Goal: Task Accomplishment & Management: Manage account settings

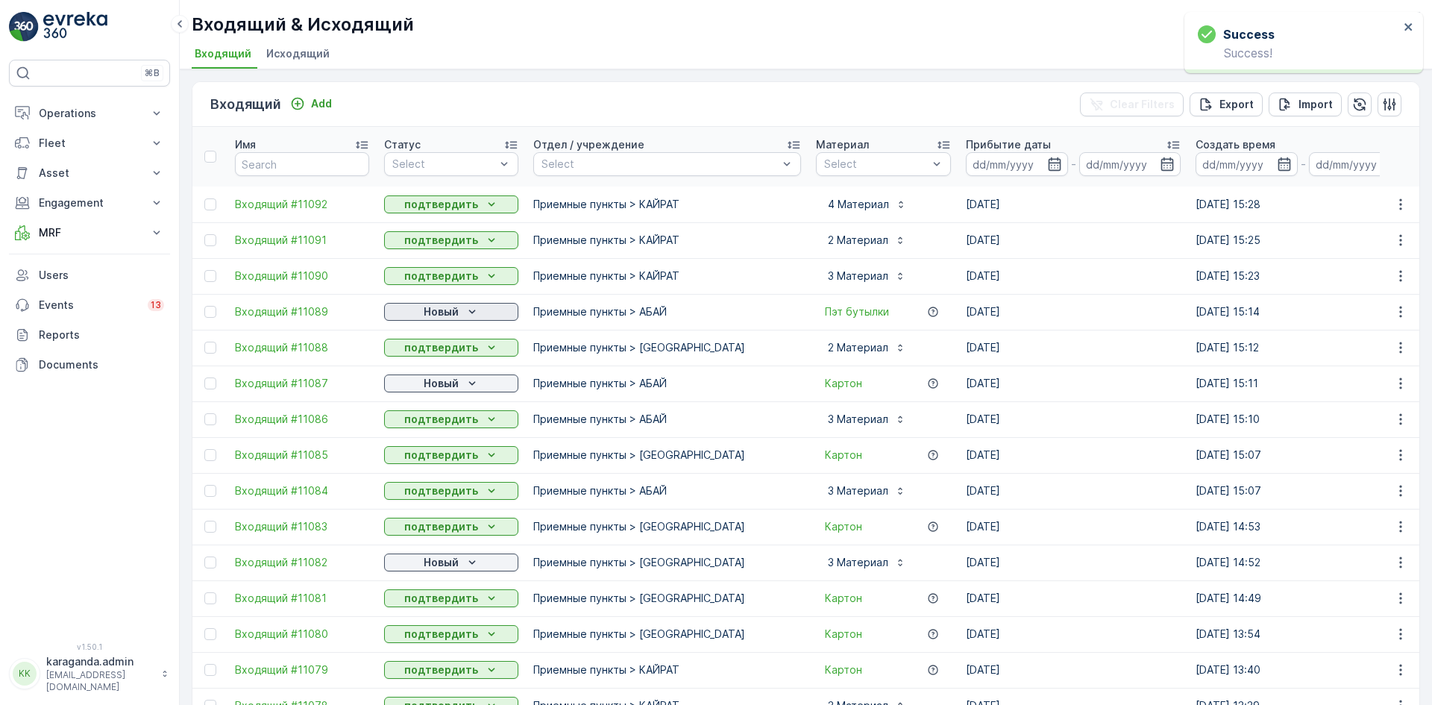
click at [440, 312] on p "Новый" at bounding box center [441, 311] width 35 height 15
click at [439, 355] on span "подтвердить" at bounding box center [427, 355] width 69 height 15
click at [438, 383] on p "Новый" at bounding box center [441, 383] width 35 height 15
click at [436, 423] on span "подтвердить" at bounding box center [427, 426] width 69 height 15
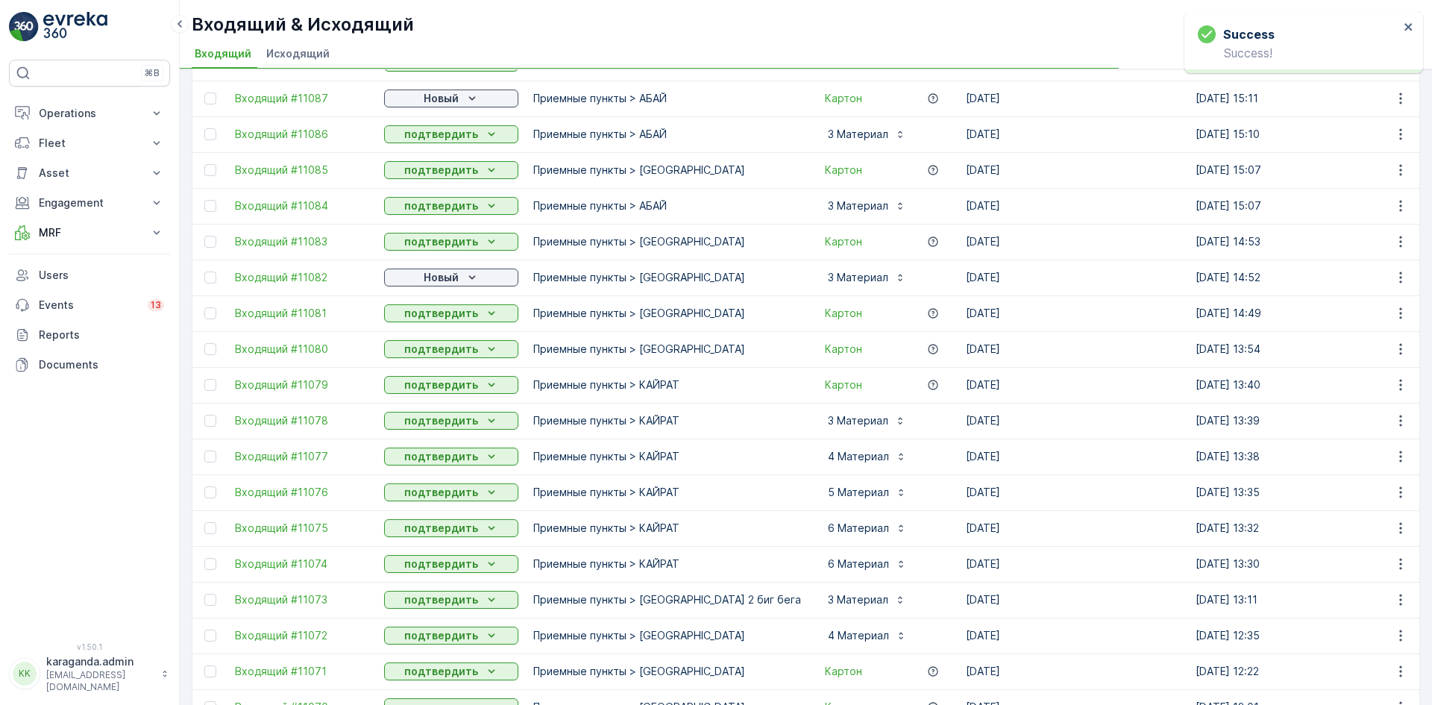
scroll to position [373, 0]
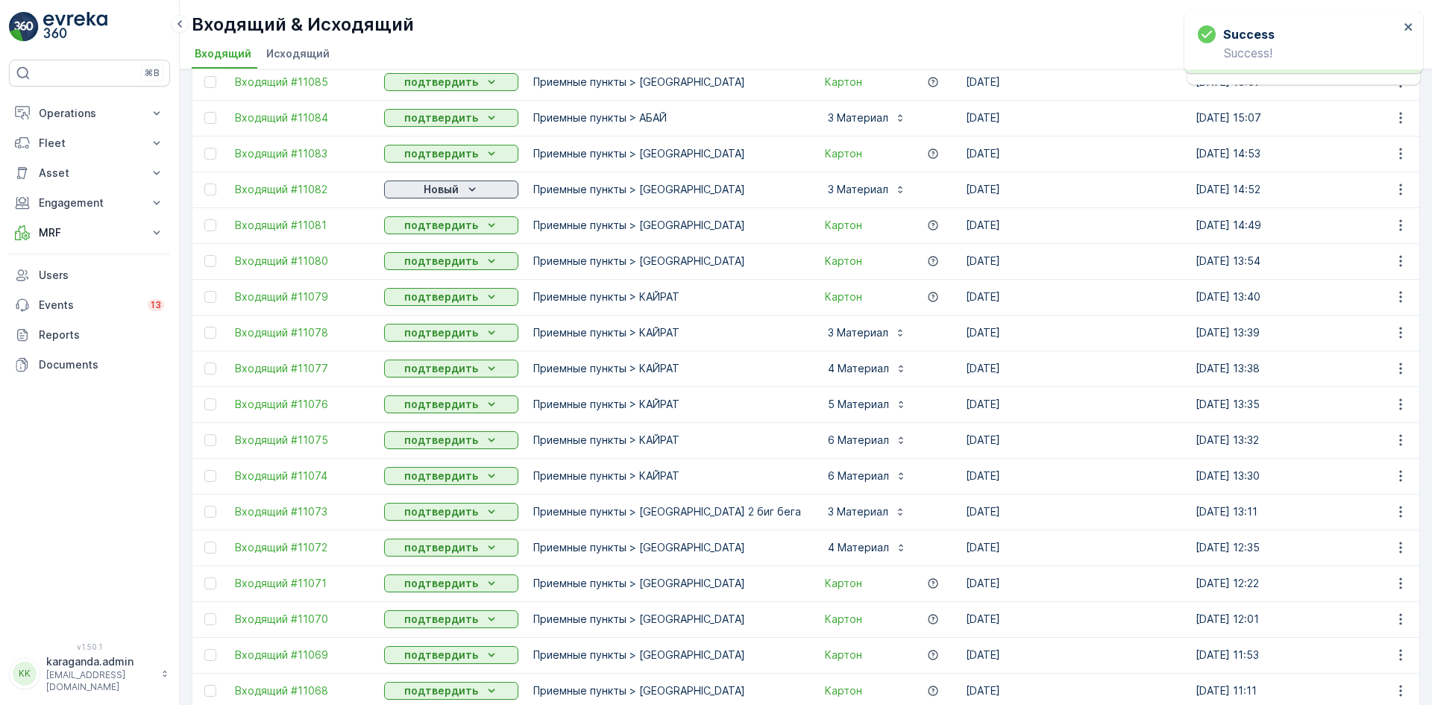
drag, startPoint x: 448, startPoint y: 188, endPoint x: 448, endPoint y: 196, distance: 8.2
click at [448, 189] on p "Новый" at bounding box center [441, 189] width 35 height 15
click at [448, 225] on span "подтвердить" at bounding box center [427, 232] width 69 height 15
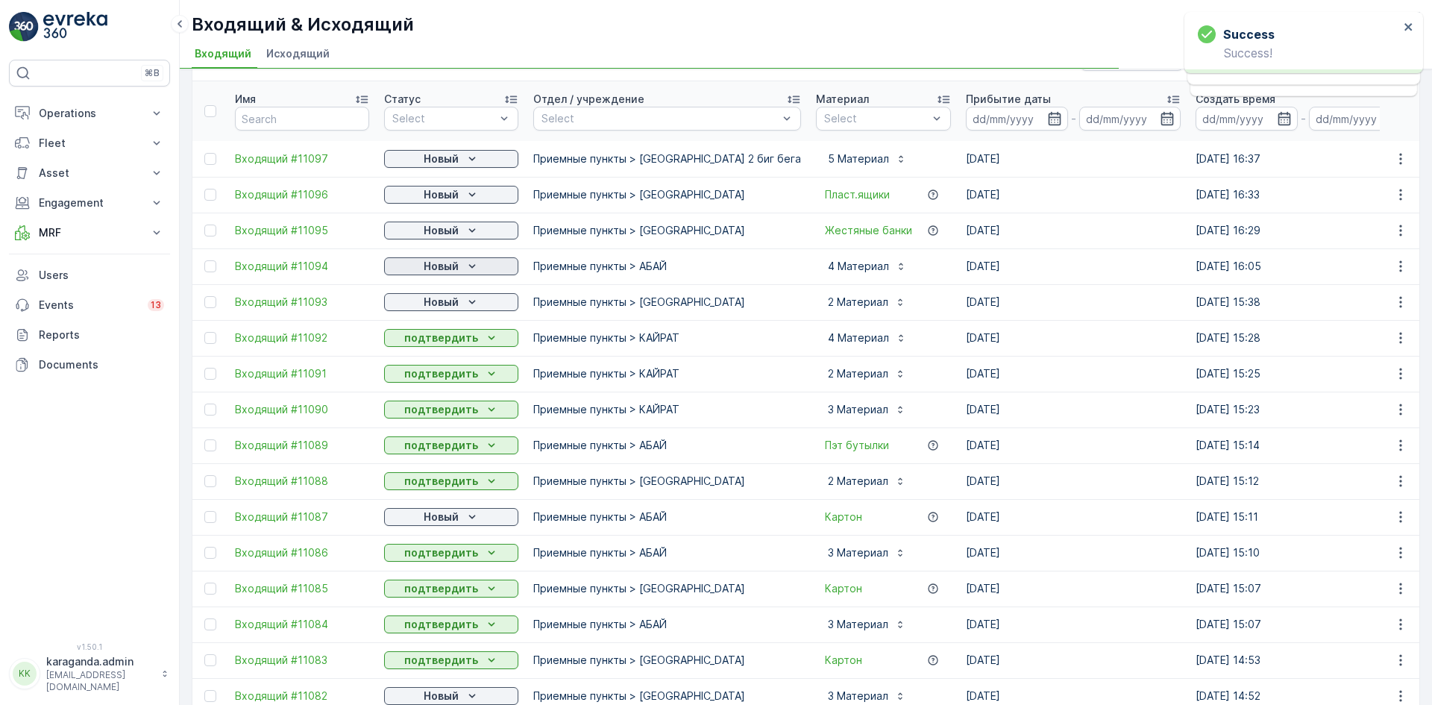
scroll to position [0, 0]
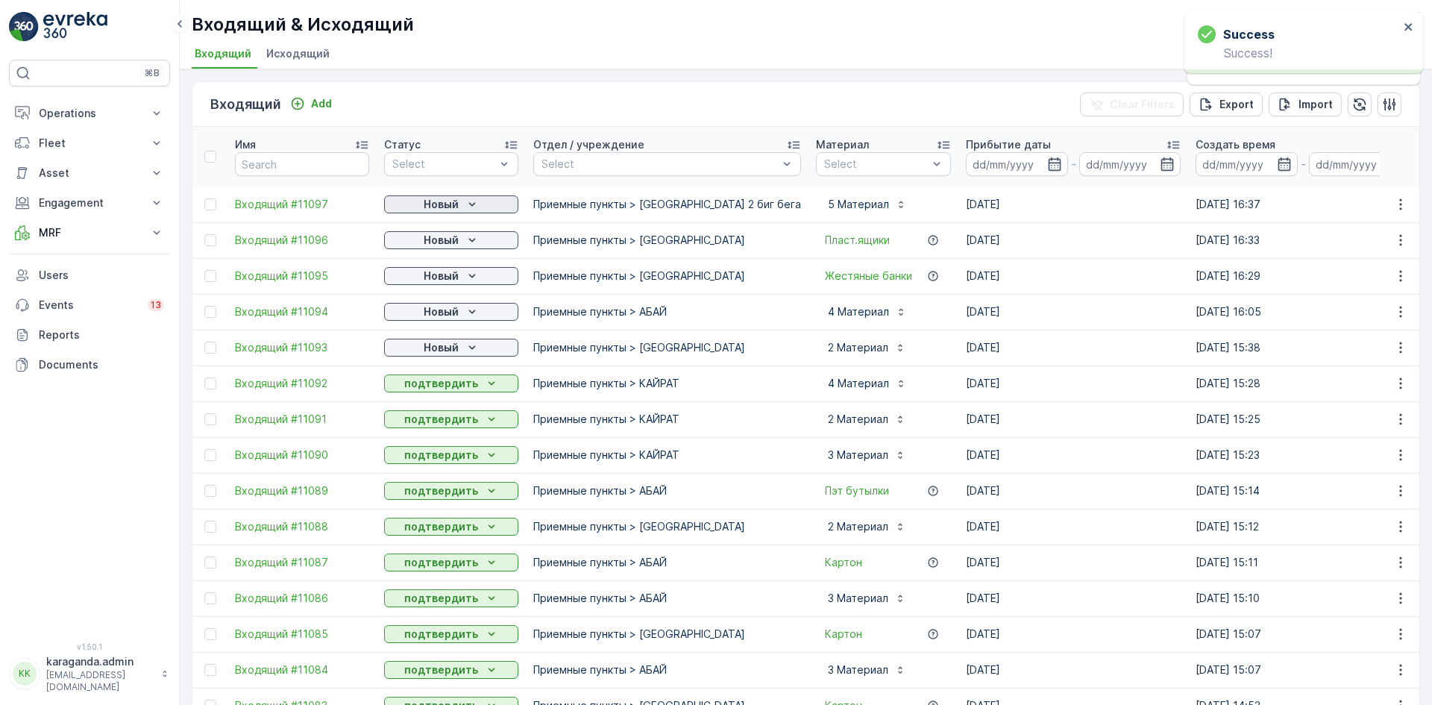
click at [457, 198] on p "Новый" at bounding box center [441, 204] width 35 height 15
click at [450, 239] on div "подтвердить" at bounding box center [427, 247] width 81 height 21
click at [452, 242] on p "Новый" at bounding box center [441, 240] width 35 height 15
click at [435, 277] on span "подтвердить" at bounding box center [427, 283] width 69 height 15
click at [455, 274] on p "Новый" at bounding box center [441, 276] width 35 height 15
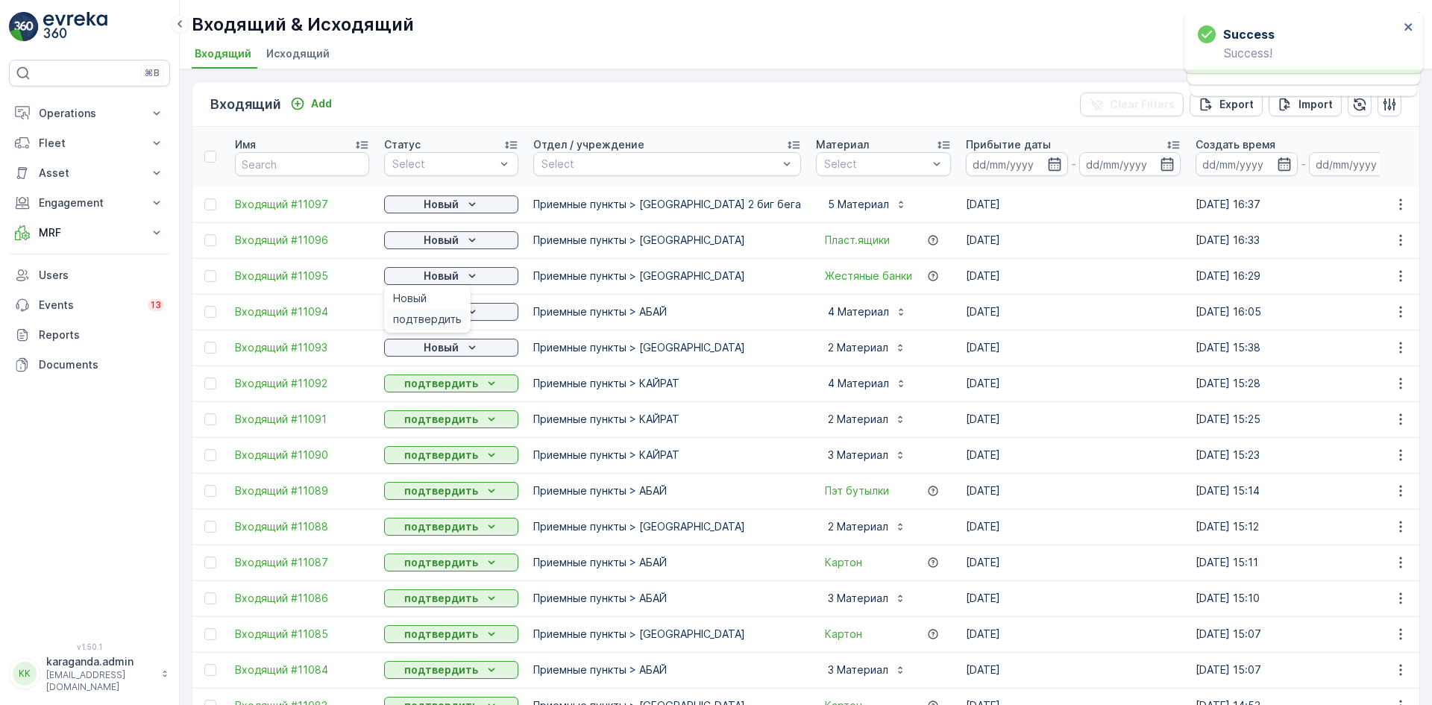
click at [434, 314] on span "подтвердить" at bounding box center [427, 319] width 69 height 15
click at [448, 315] on p "Новый" at bounding box center [441, 311] width 35 height 15
click at [433, 350] on span "подтвердить" at bounding box center [427, 355] width 69 height 15
click at [439, 384] on span "подтвердить" at bounding box center [427, 390] width 69 height 15
click at [65, 108] on p "Operations" at bounding box center [89, 113] width 101 height 15
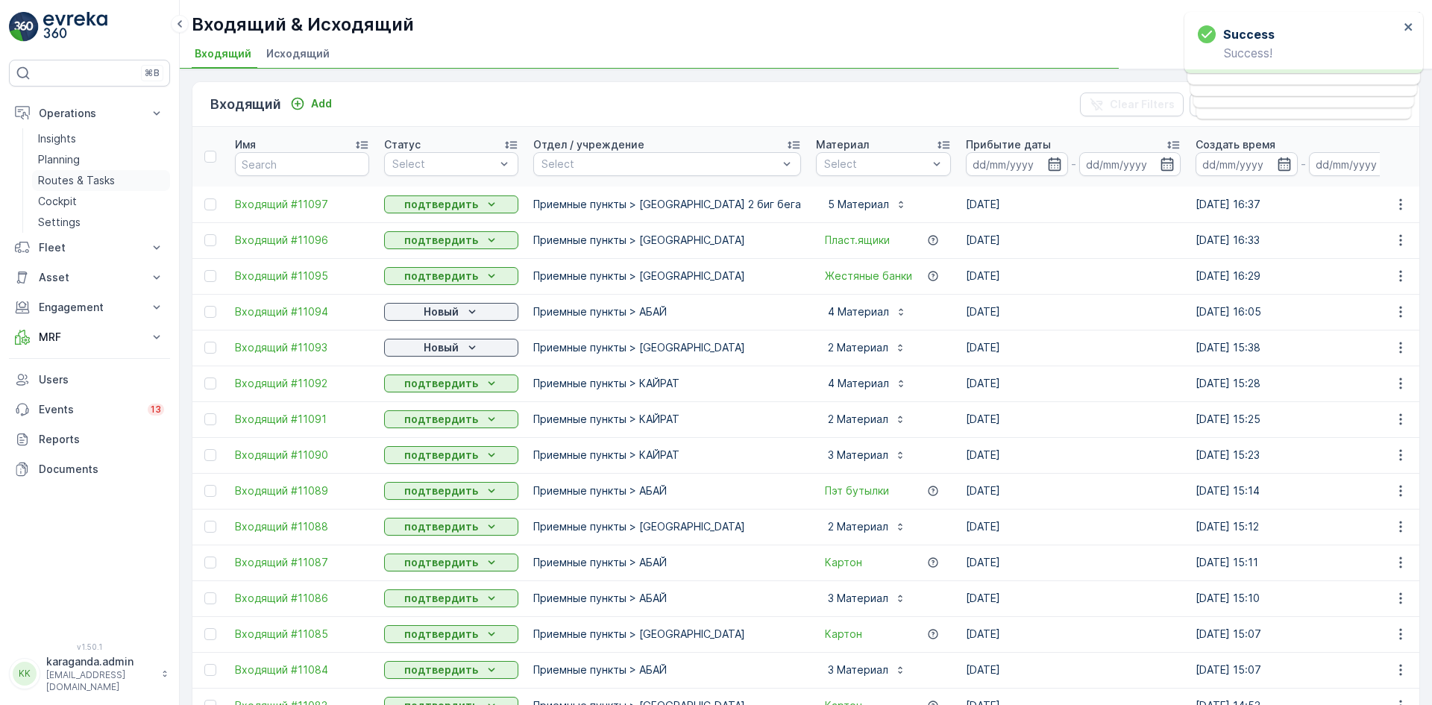
click at [69, 186] on p "Routes & Tasks" at bounding box center [76, 180] width 77 height 15
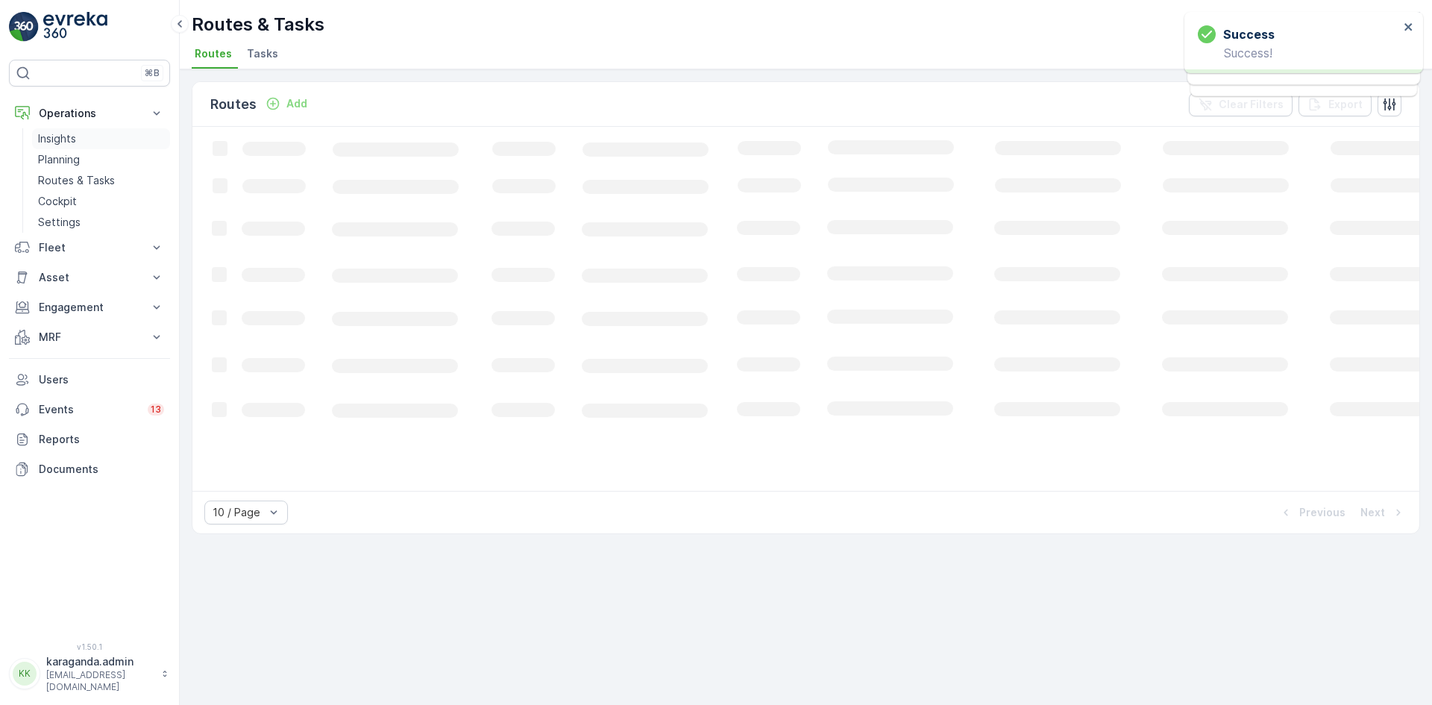
click at [66, 137] on p "Insights" at bounding box center [57, 138] width 38 height 15
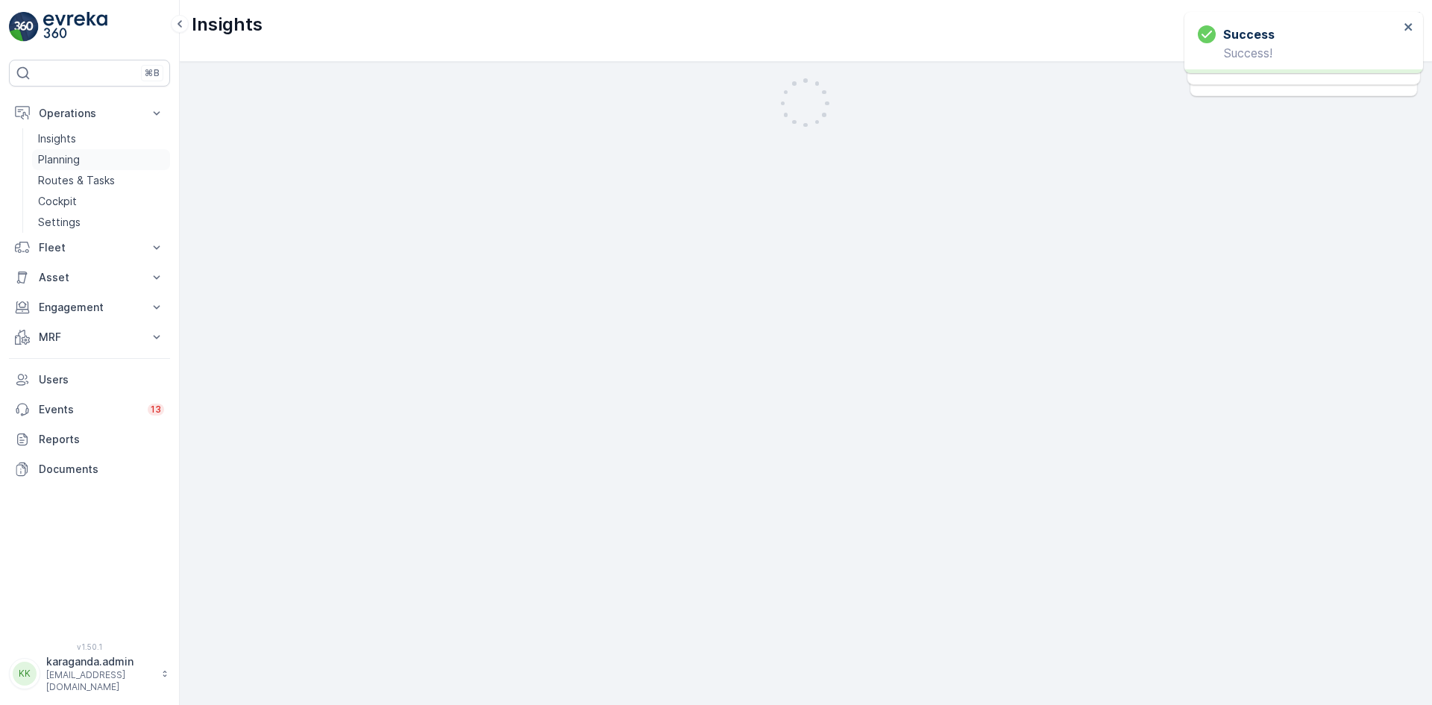
click at [61, 157] on p "Planning" at bounding box center [59, 159] width 42 height 15
